Goal: Information Seeking & Learning: Learn about a topic

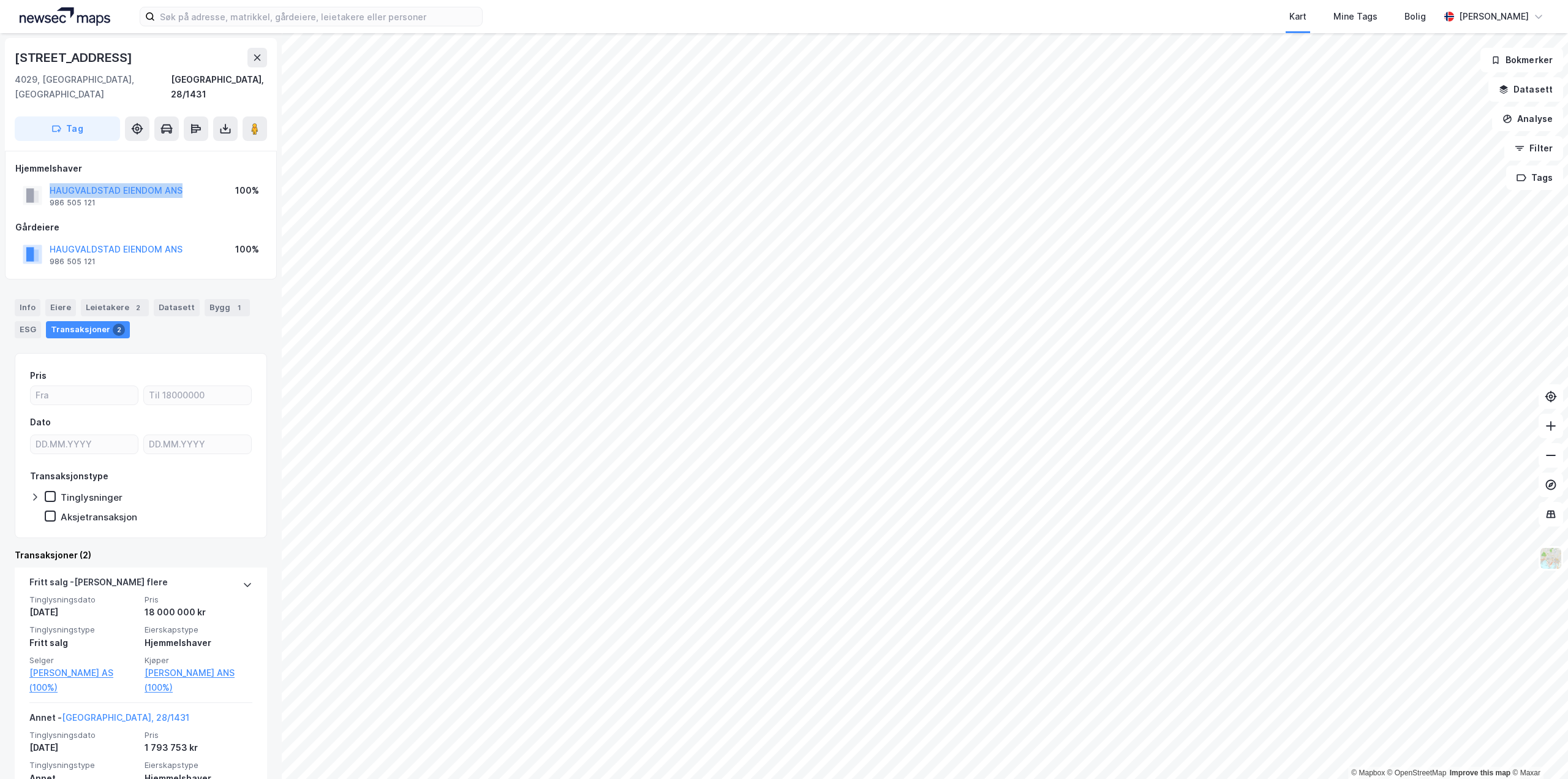
drag, startPoint x: 191, startPoint y: 176, endPoint x: 47, endPoint y: 176, distance: 144.0
click at [47, 180] on div "HAUGVALDSTAD EIENDOM ANS 986 505 121 100%" at bounding box center [141, 195] width 251 height 29
copy button "HAUGVALDSTAD EIENDOM ANS"
